Goal: Transaction & Acquisition: Purchase product/service

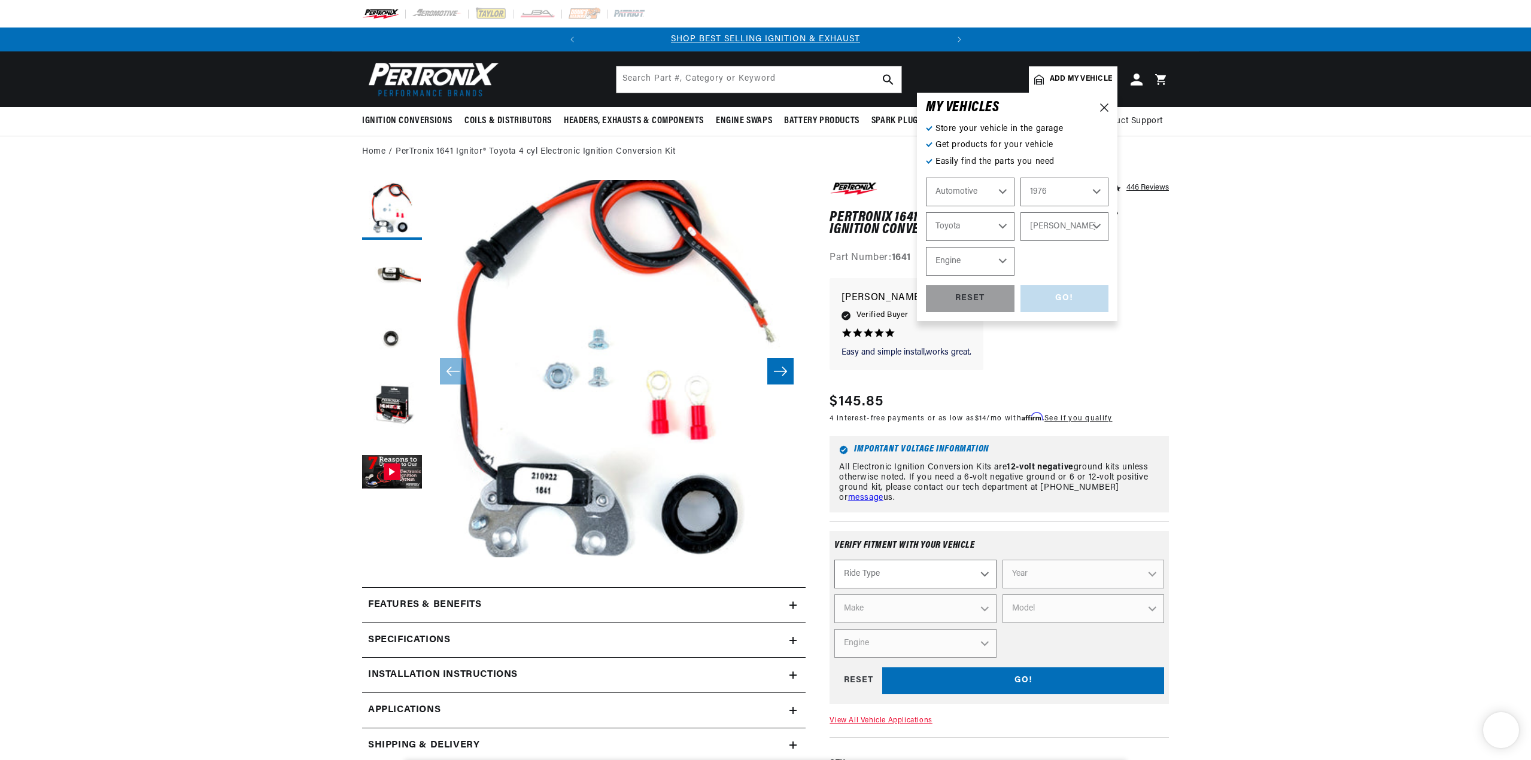
select select "1976"
select select "Toyota"
click at [1051, 500] on p "All Electronic Ignition Conversion Kits are 12-volt negative ground kits unless…" at bounding box center [999, 483] width 320 height 40
click at [999, 264] on select "Engine 6" at bounding box center [970, 261] width 89 height 29
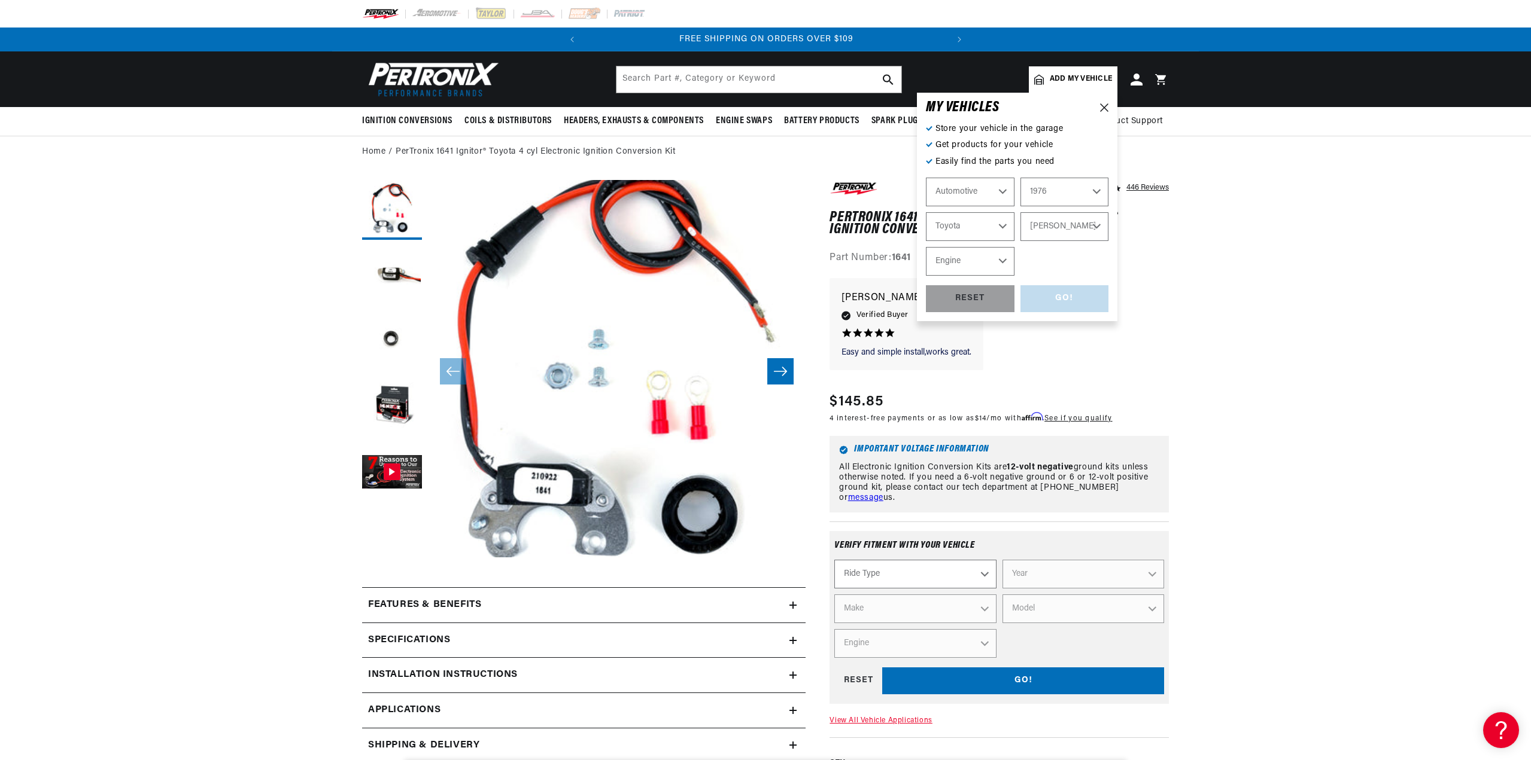
click at [1100, 225] on select "Celica Corolla Corona Land Cruiser Landcruiser Mark II" at bounding box center [1064, 226] width 89 height 29
click at [1020, 212] on select "Celica Corolla Corona Land Cruiser Landcruiser Mark II" at bounding box center [1064, 226] width 89 height 29
select select "Celica"
click at [993, 260] on select "Engine 2.2L" at bounding box center [970, 261] width 89 height 29
select select "2.2L"
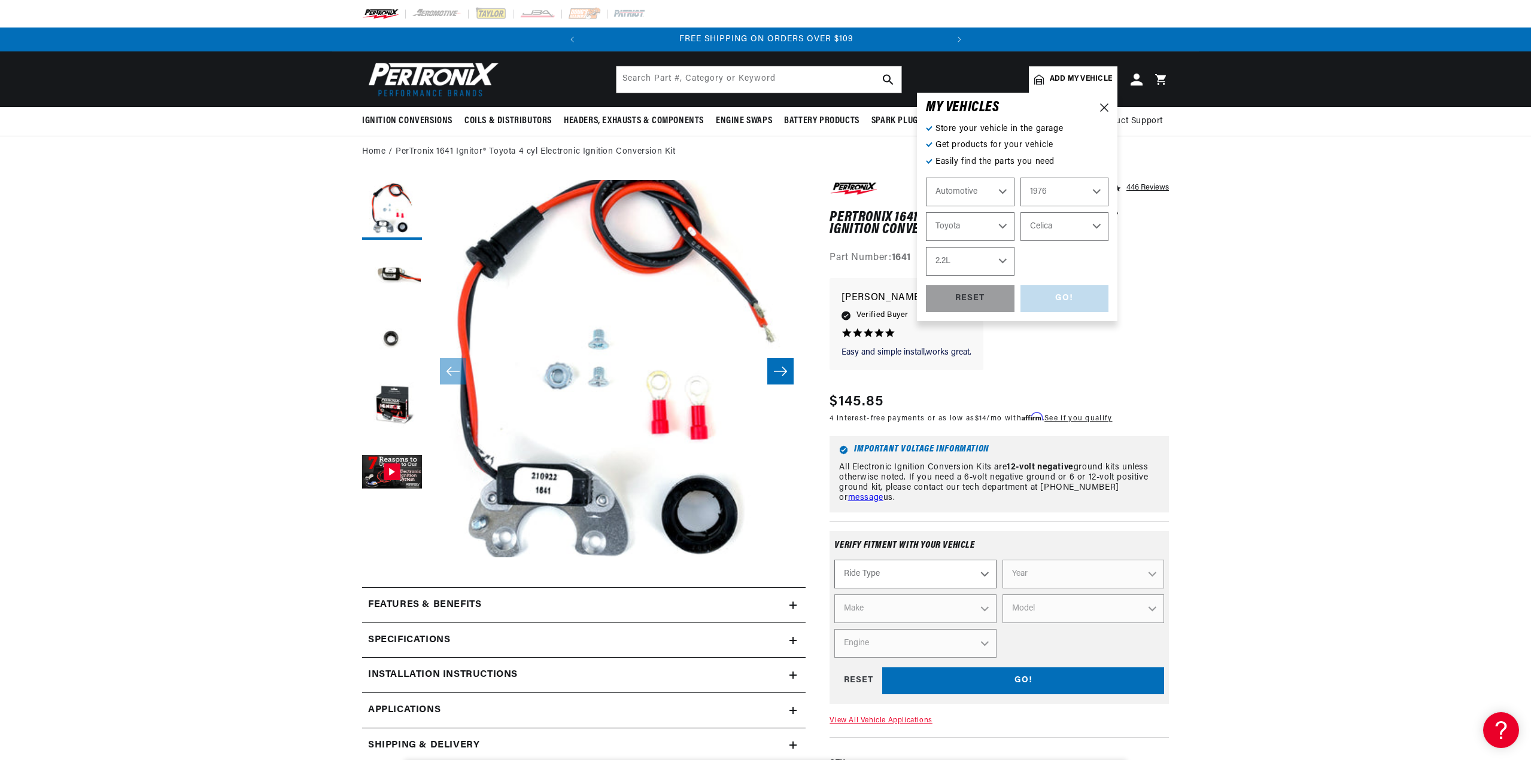
click at [926, 247] on select "Engine 2.2L" at bounding box center [970, 261] width 89 height 29
select select "2.2L"
click at [1072, 299] on div "GO!" at bounding box center [1064, 298] width 89 height 27
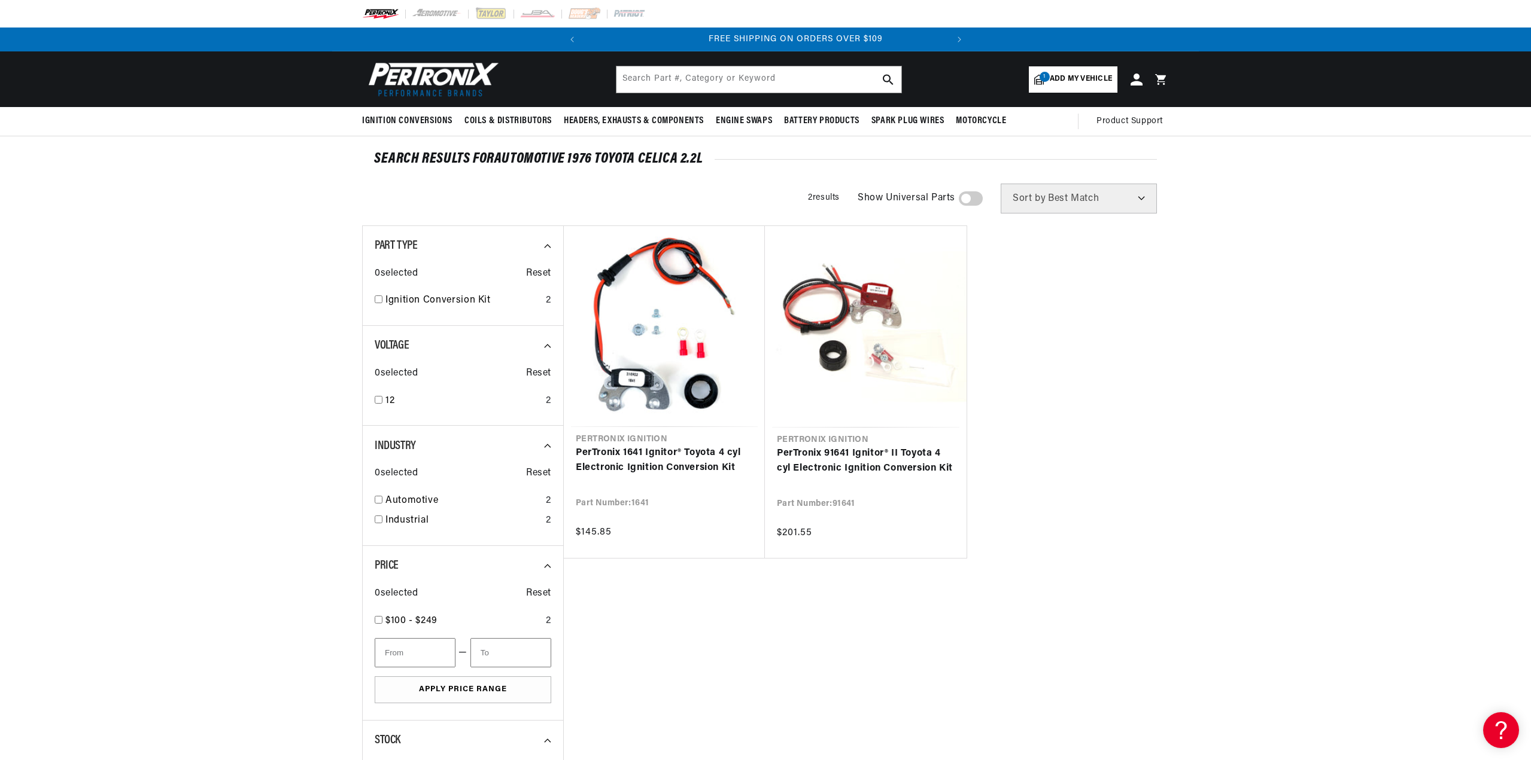
scroll to position [0, 363]
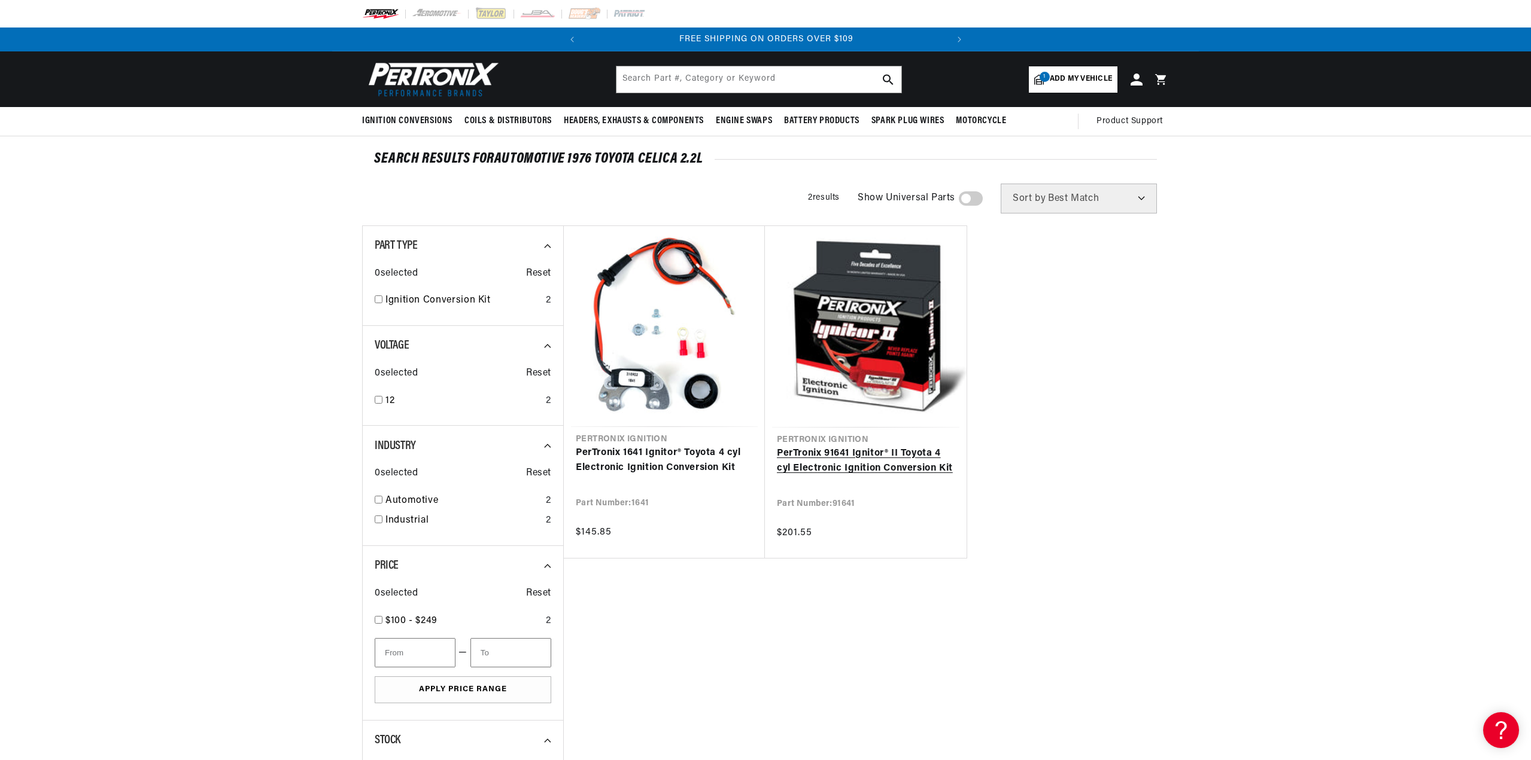
click at [818, 450] on link "PerTronix 91641 Ignitor® II Toyota 4 cyl Electronic Ignition Conversion Kit" at bounding box center [866, 461] width 178 height 31
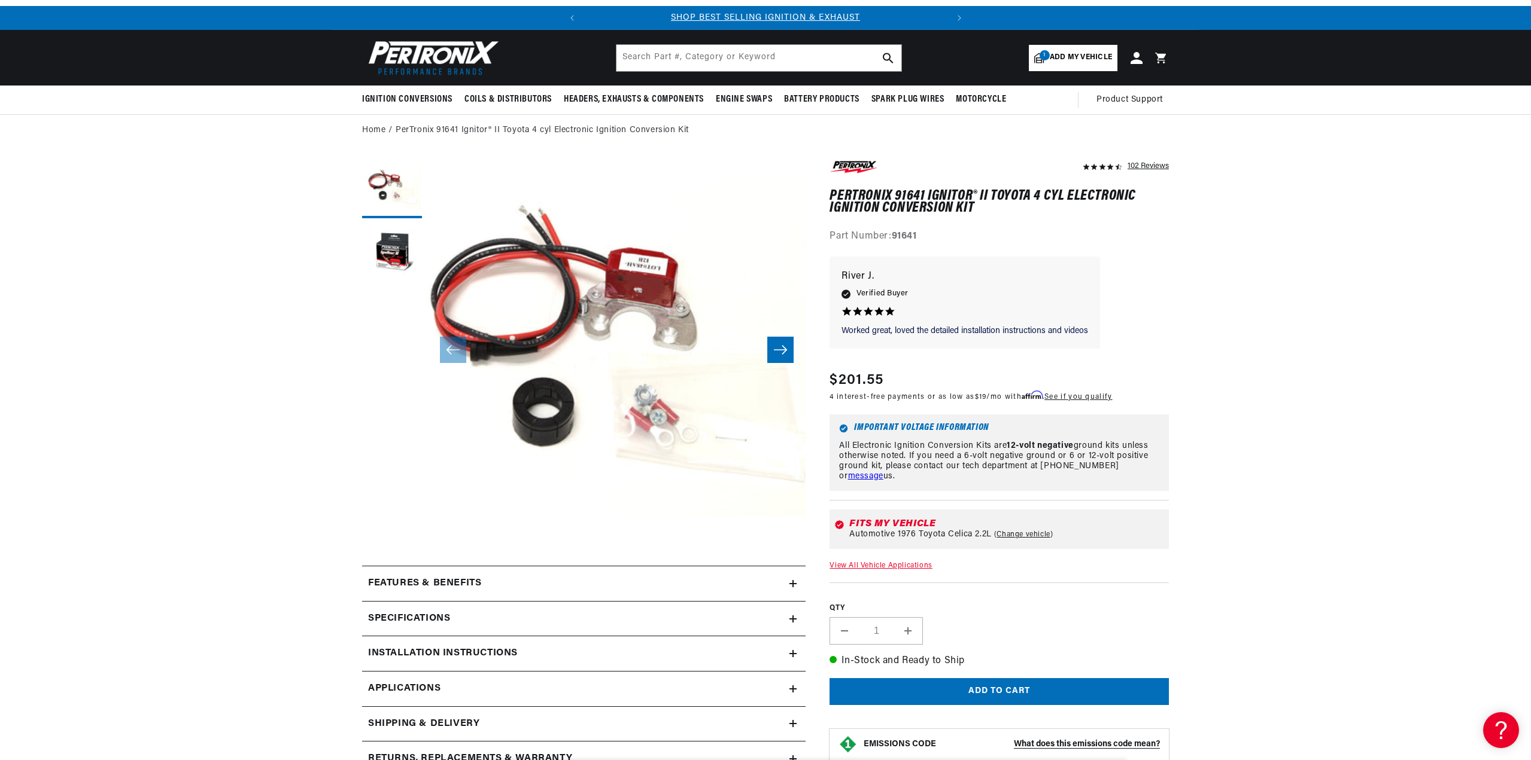
scroll to position [60, 0]
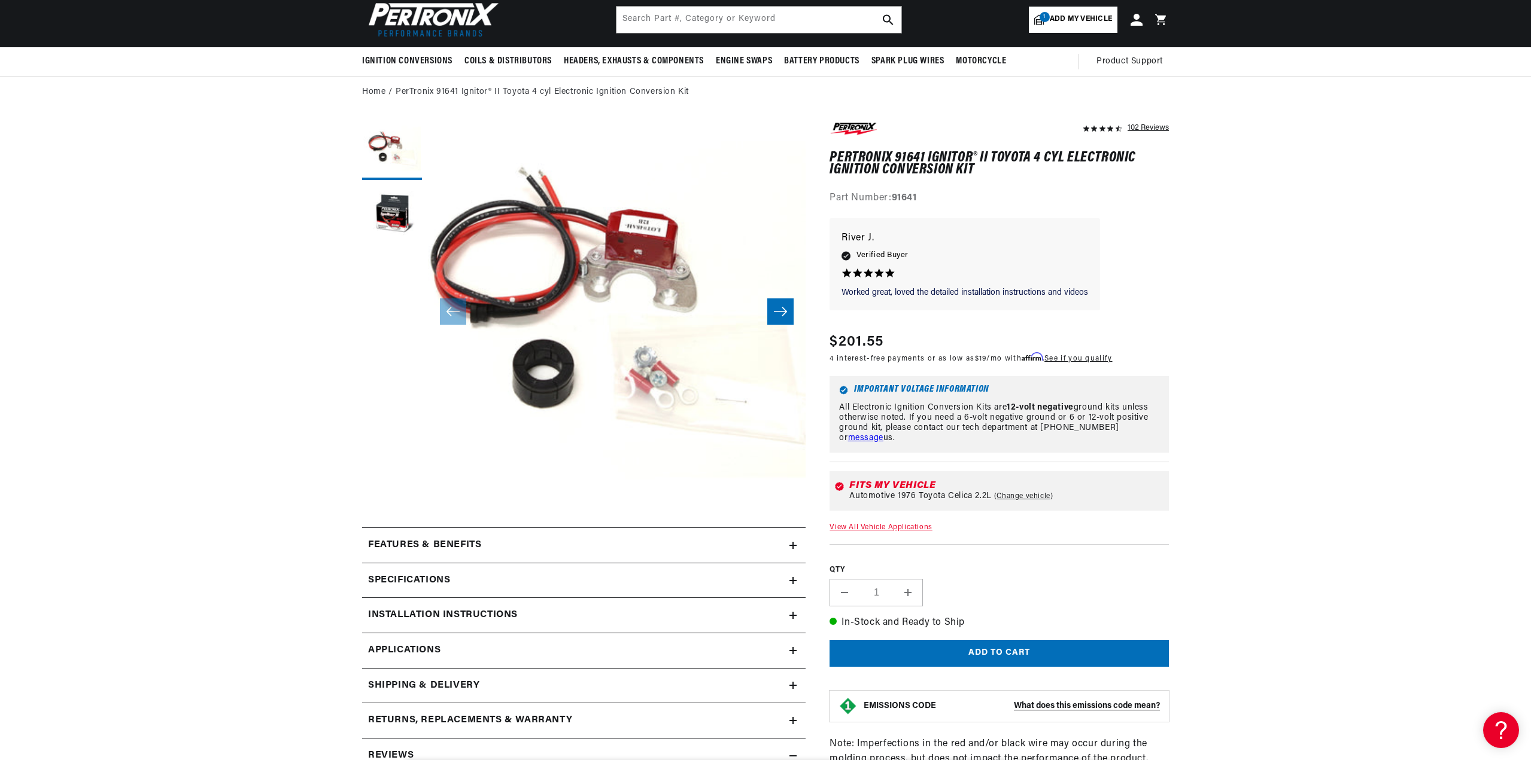
click at [449, 544] on h2 "Features & Benefits" at bounding box center [424, 546] width 113 height 16
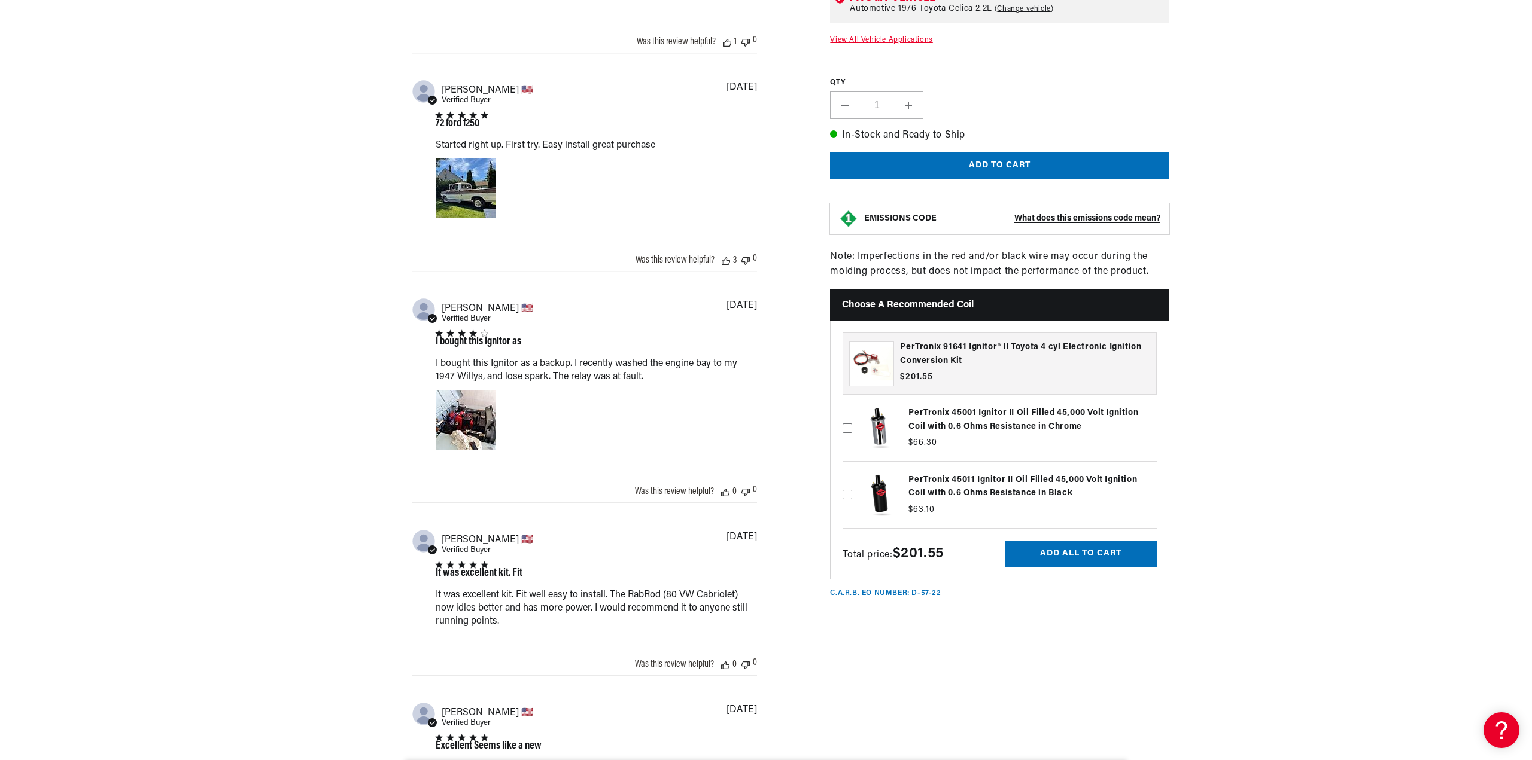
scroll to position [0, 363]
drag, startPoint x: 845, startPoint y: 498, endPoint x: 849, endPoint y: 506, distance: 9.4
click at [845, 498] on icon at bounding box center [847, 495] width 10 height 10
click at [845, 480] on input "checkbox" at bounding box center [847, 476] width 10 height 10
checkbox input "true"
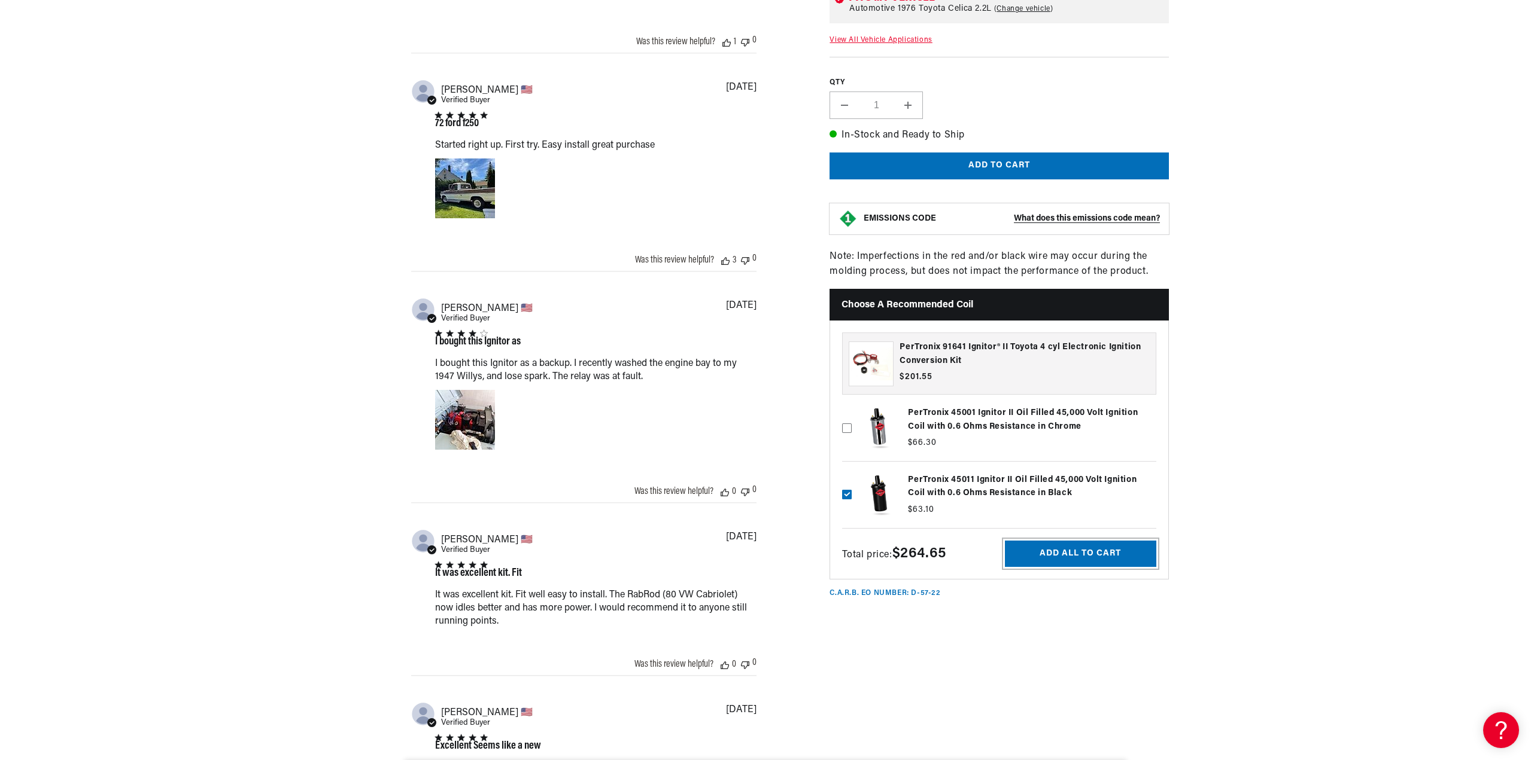
click at [1103, 552] on button "Add all to cart" at bounding box center [1080, 553] width 151 height 27
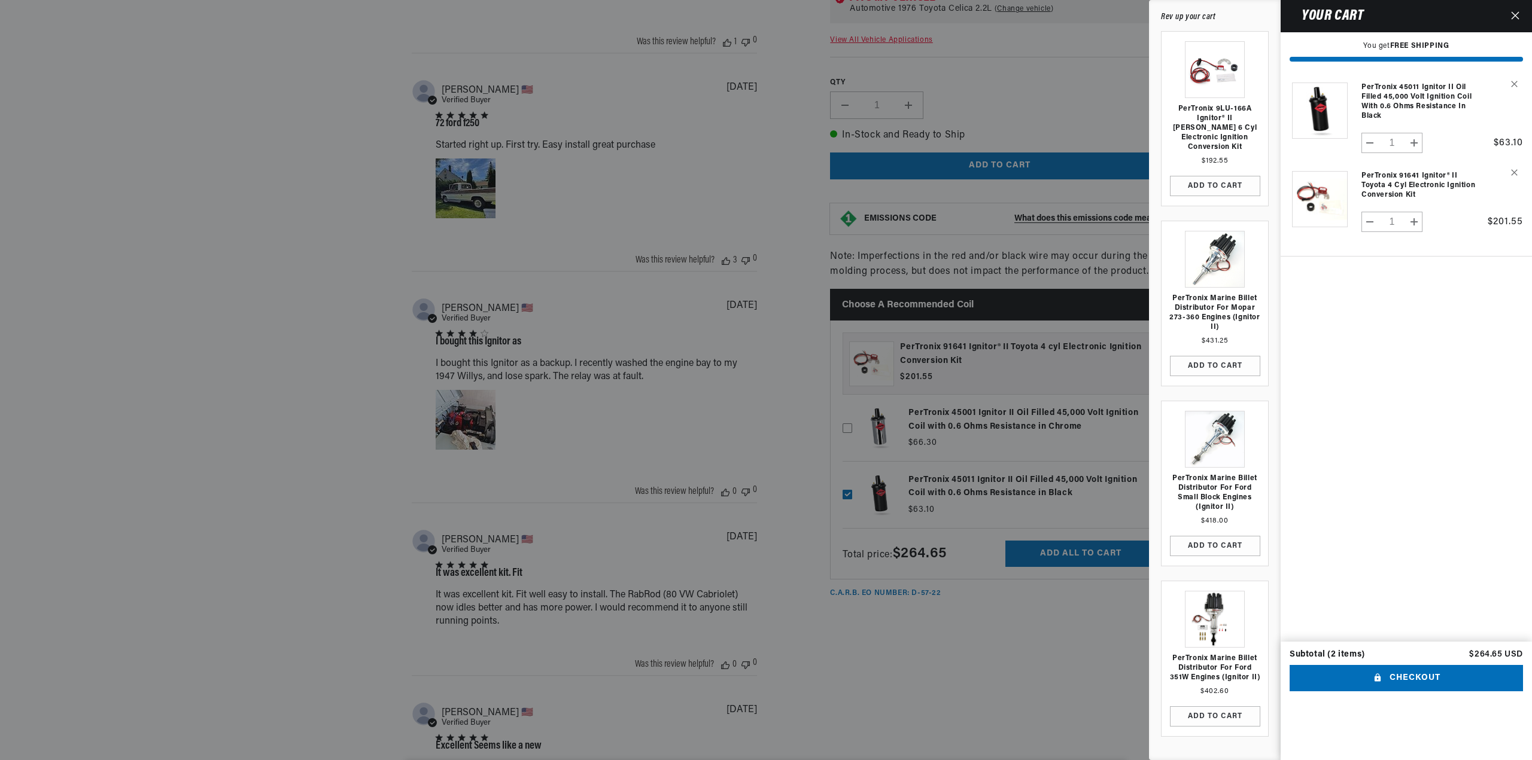
scroll to position [0, 0]
click at [1441, 692] on button "Checkout" at bounding box center [1405, 678] width 233 height 27
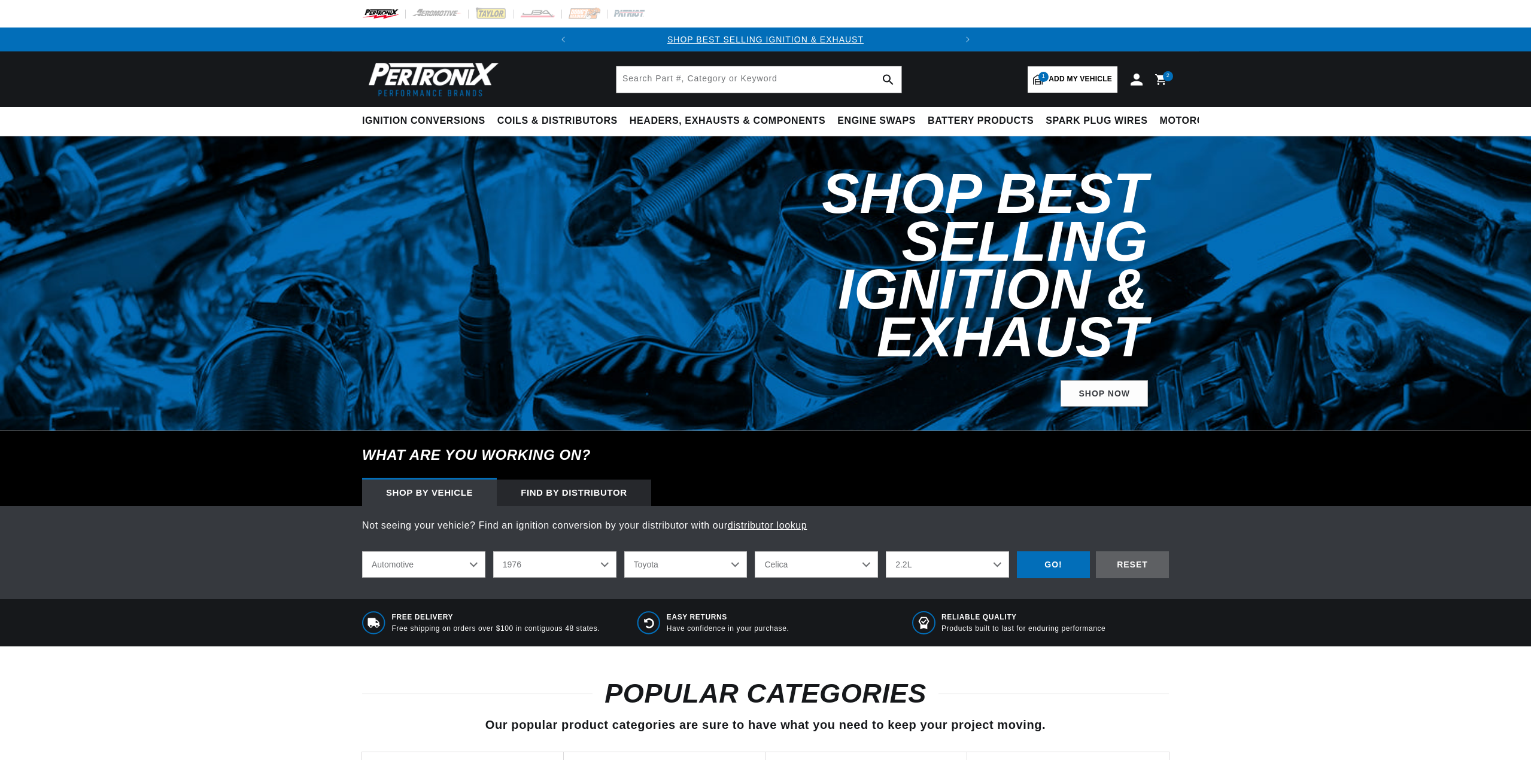
select select "1976"
select select "Toyota"
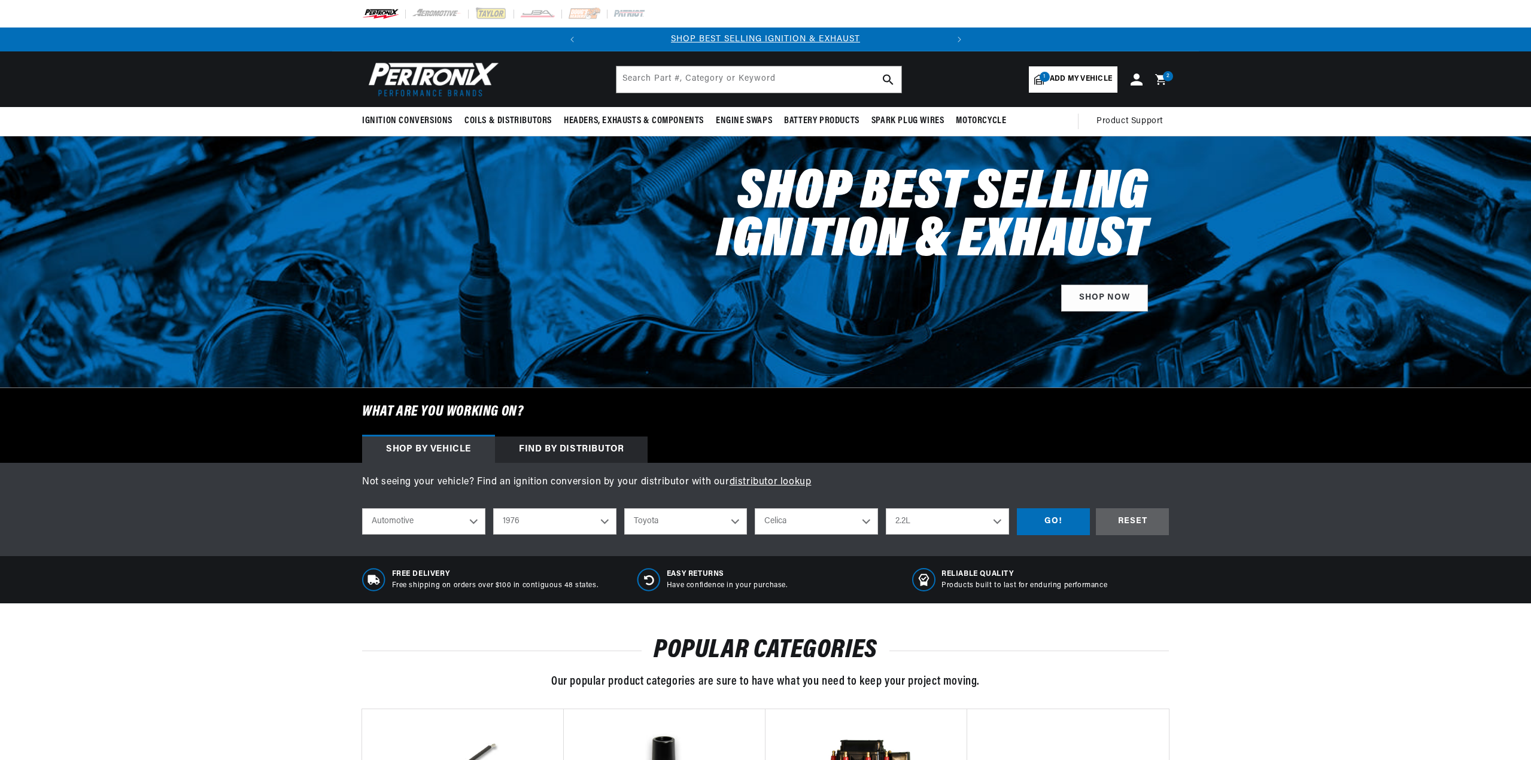
select select "1976"
select select "Toyota"
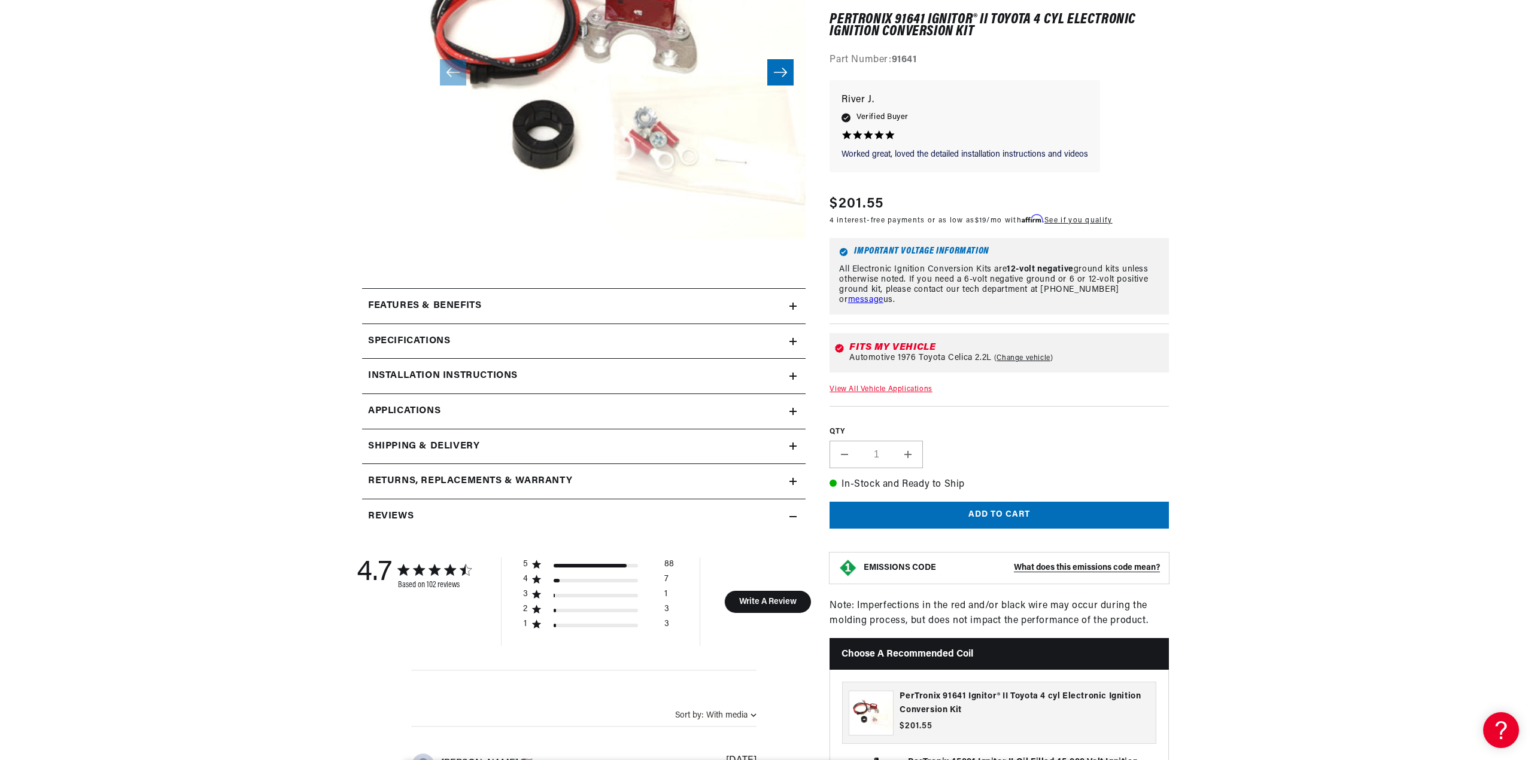
scroll to position [0, 363]
click at [429, 444] on h2 "Shipping & Delivery" at bounding box center [423, 447] width 111 height 16
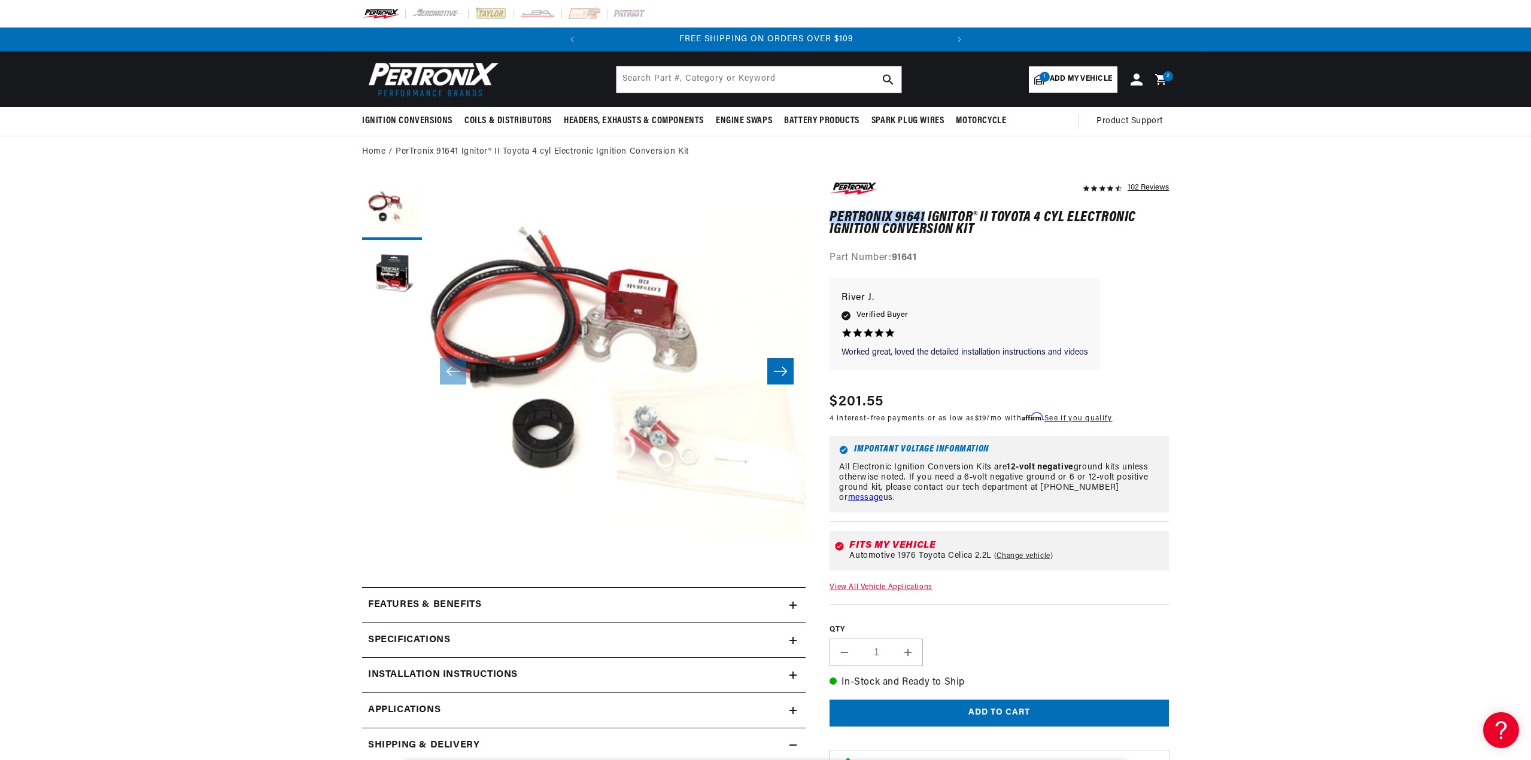
drag, startPoint x: 832, startPoint y: 217, endPoint x: 922, endPoint y: 209, distance: 90.7
click at [922, 209] on div "102 Reviews" at bounding box center [998, 223] width 339 height 86
click at [1130, 273] on div "102 Reviews" at bounding box center [998, 663] width 339 height 966
drag, startPoint x: 828, startPoint y: 218, endPoint x: 924, endPoint y: 215, distance: 97.0
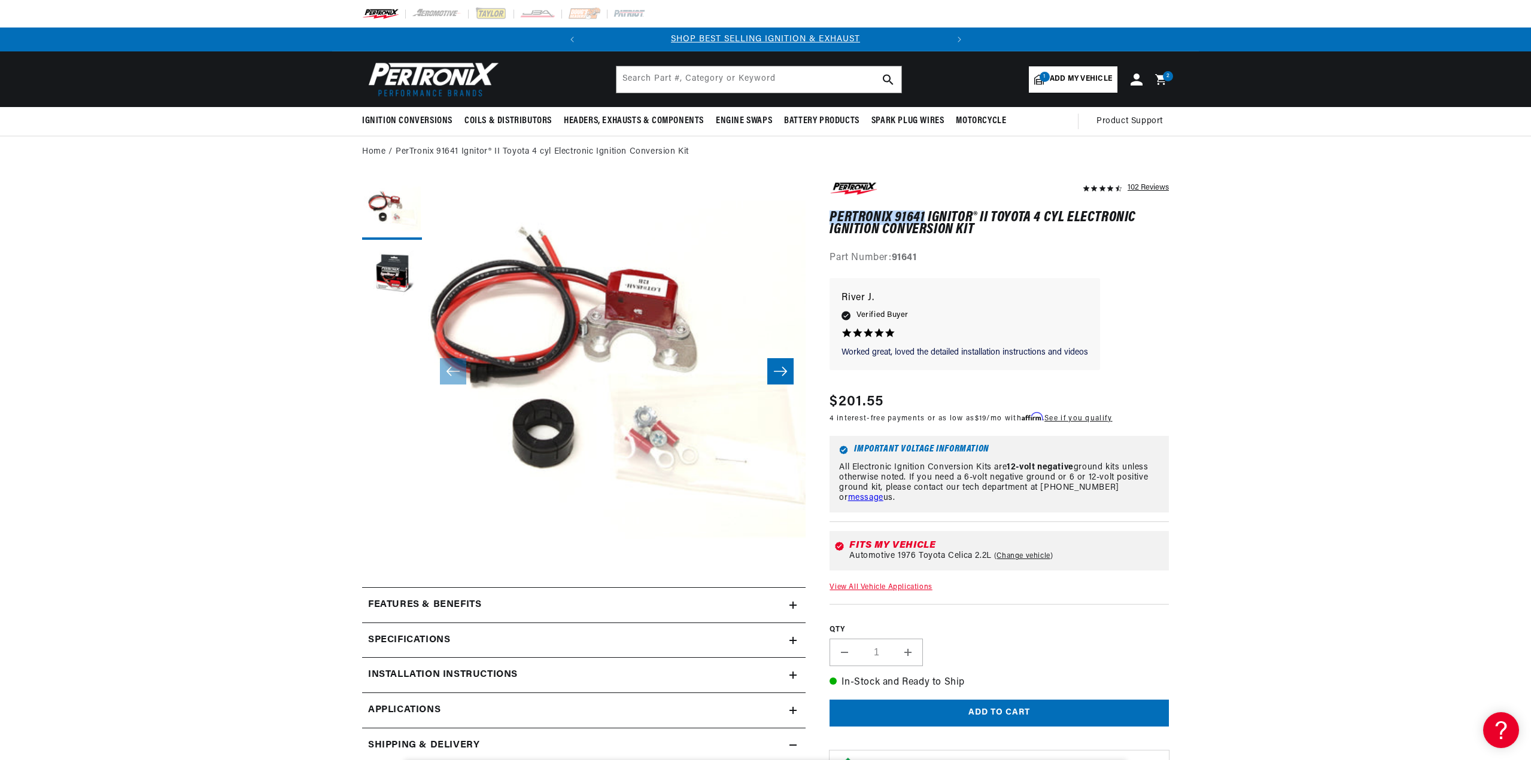
copy h1 "PerTronix 91641"
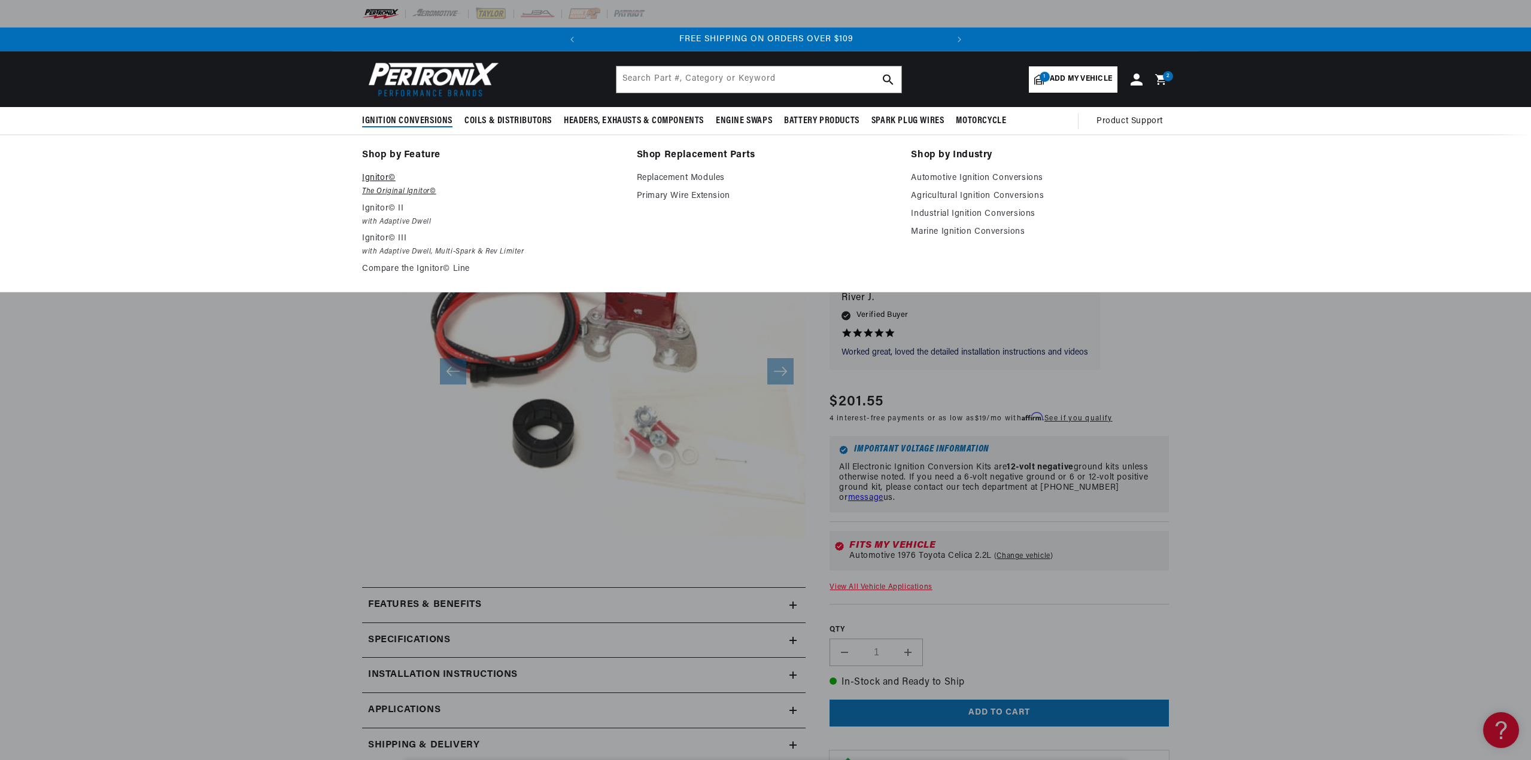
click at [374, 175] on p "Ignitor©" at bounding box center [491, 178] width 258 height 14
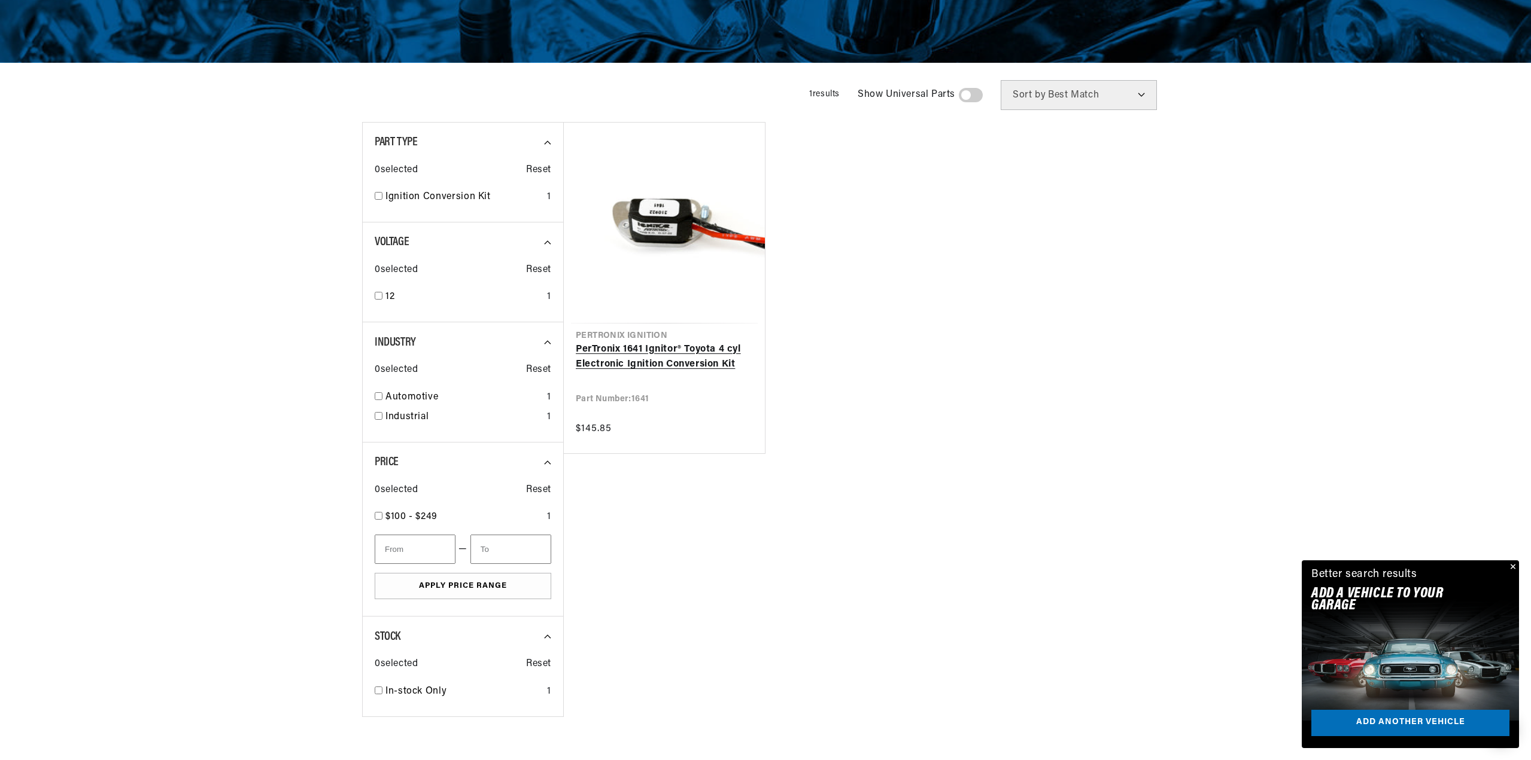
scroll to position [0, 363]
click at [623, 349] on link "PerTronix 1641 Ignitor® Toyota 4 cyl Electronic Ignition Conversion Kit" at bounding box center [664, 357] width 177 height 31
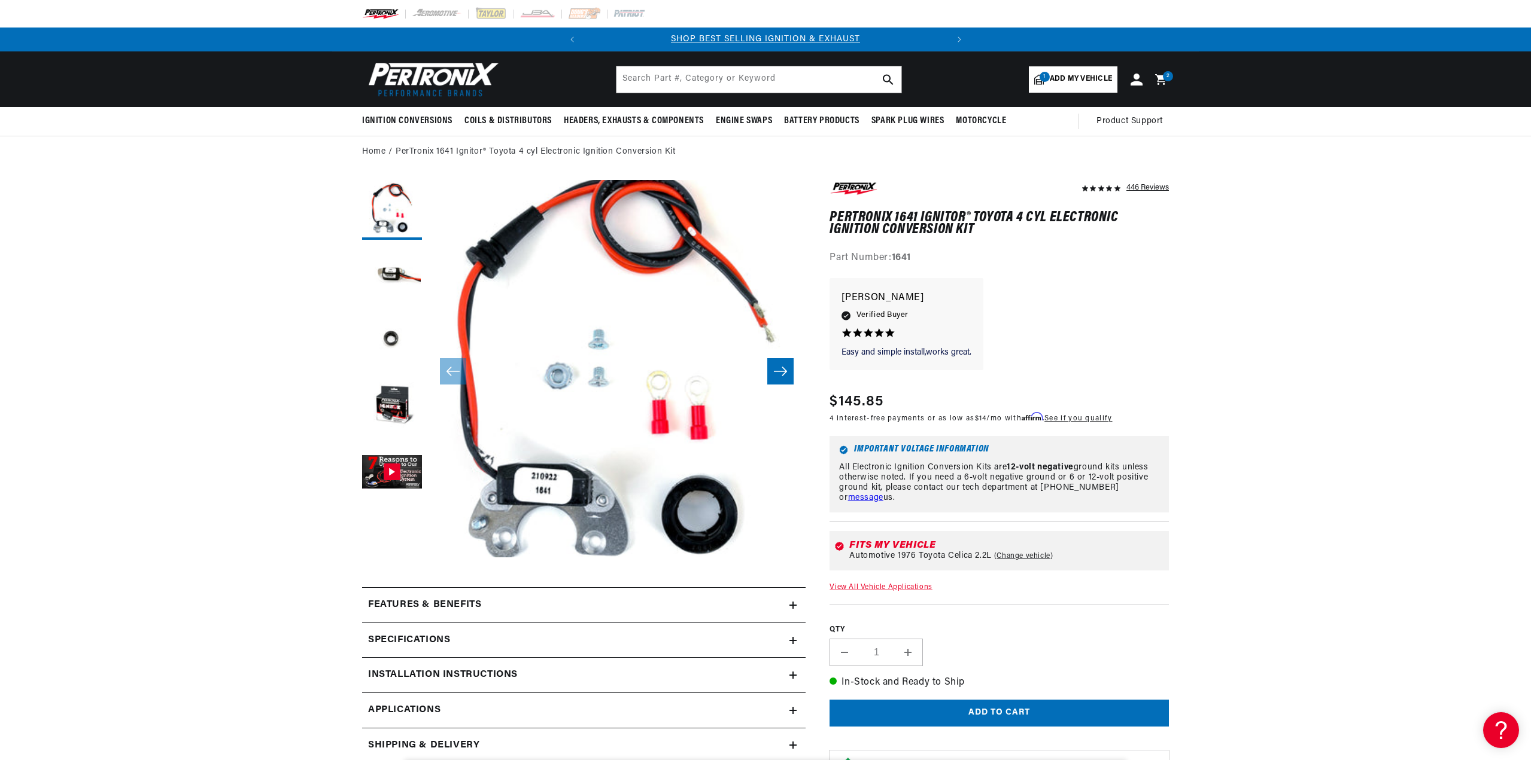
drag, startPoint x: 830, startPoint y: 215, endPoint x: 917, endPoint y: 214, distance: 86.8
click at [917, 214] on h1 "PerTronix 1641 Ignitor® Toyota 4 cyl Electronic Ignition Conversion Kit" at bounding box center [998, 224] width 339 height 25
copy h1 "PerTronix 1641"
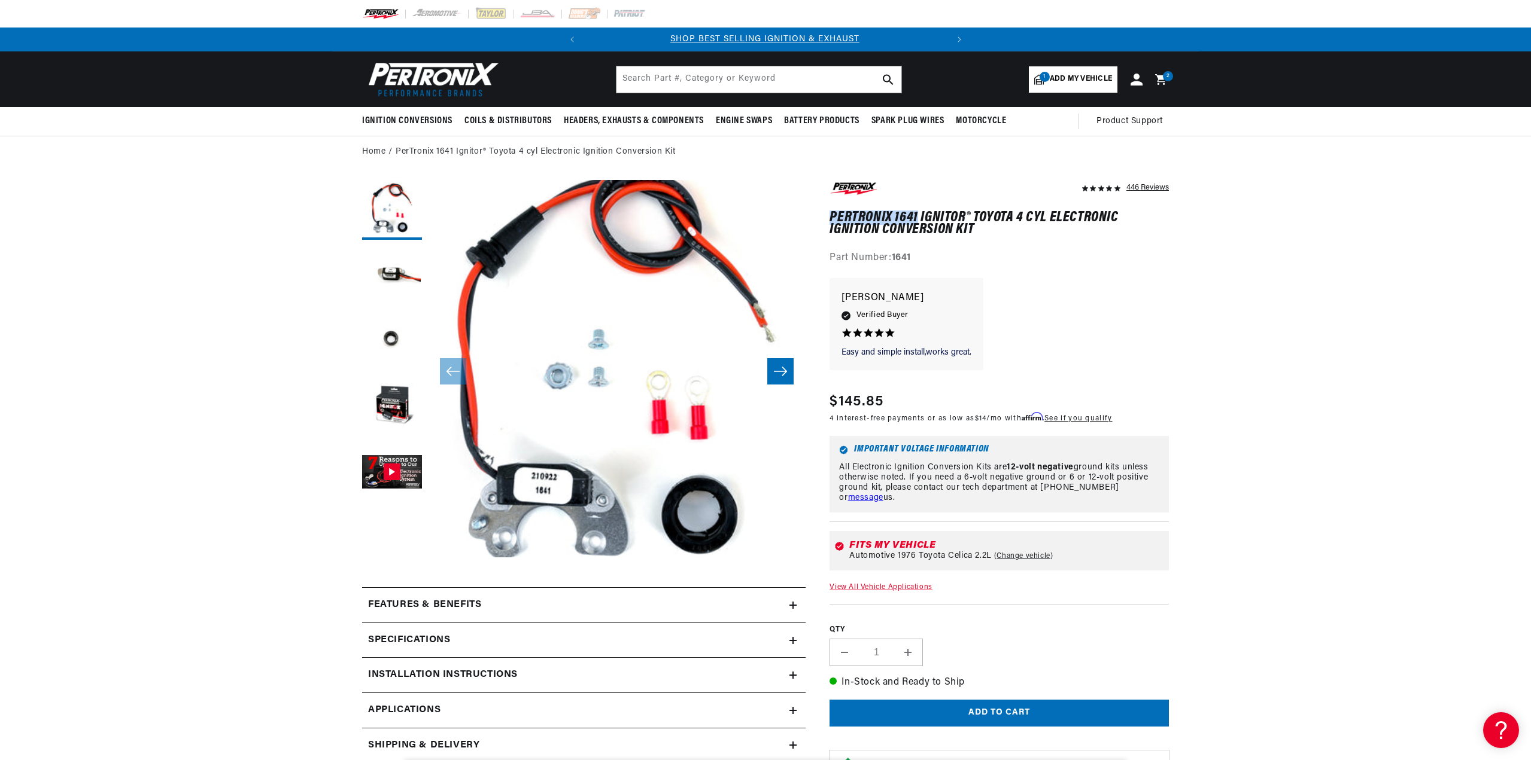
scroll to position [0, 0]
